Goal: Task Accomplishment & Management: Use online tool/utility

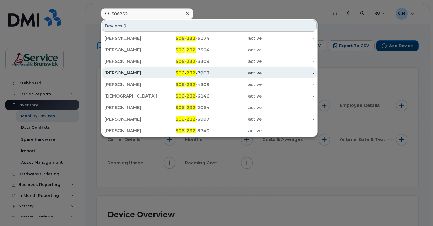
type input "506232"
click at [129, 71] on div "[PERSON_NAME]" at bounding box center [130, 73] width 53 height 6
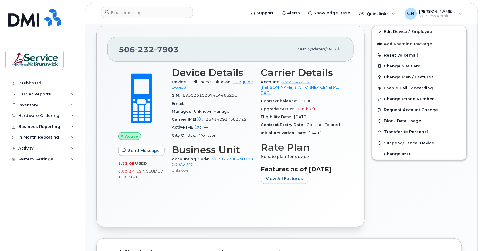
scroll to position [101, 0]
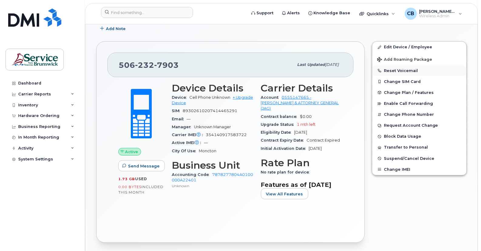
click at [389, 71] on button "Reset Voicemail" at bounding box center [420, 70] width 94 height 11
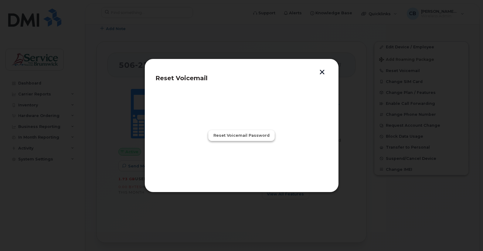
click at [240, 136] on span "Reset Voicemail Password" at bounding box center [242, 135] width 56 height 6
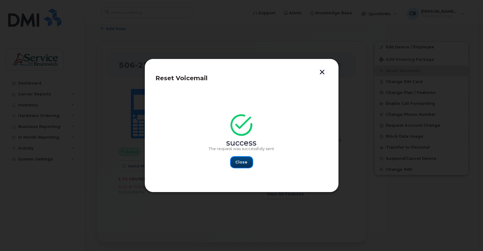
click at [244, 163] on span "Close" at bounding box center [242, 162] width 12 height 6
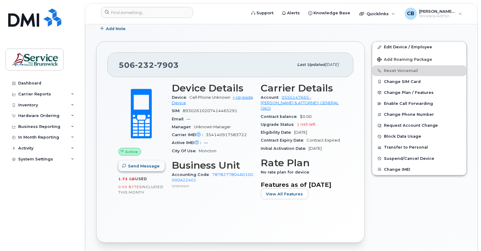
click at [143, 166] on span "Send Message" at bounding box center [144, 166] width 32 height 6
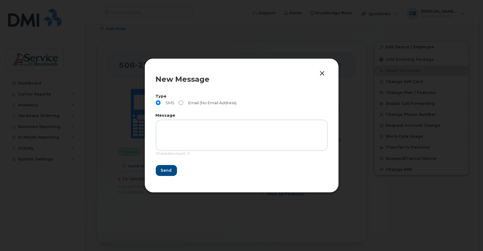
click at [324, 73] on button "button" at bounding box center [322, 73] width 9 height 9
